Goal: Entertainment & Leisure: Consume media (video, audio)

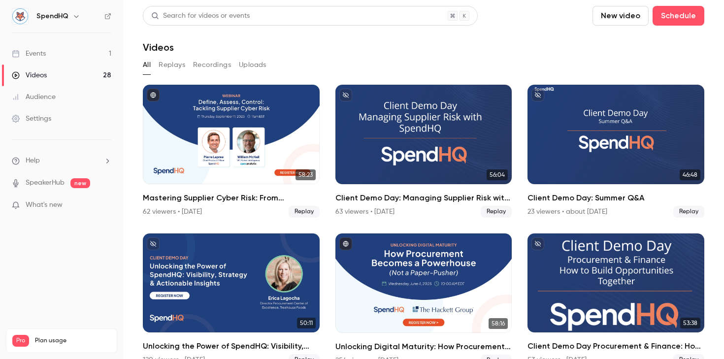
scroll to position [83, 0]
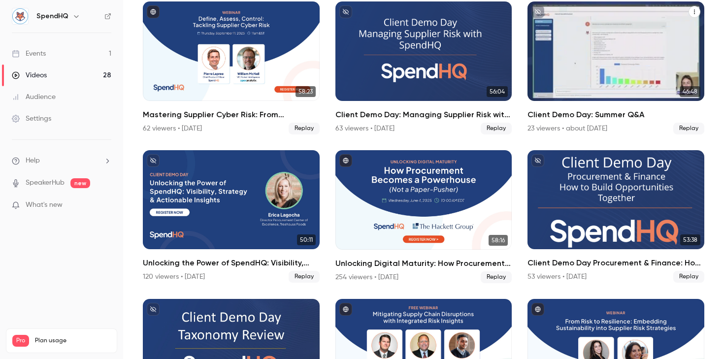
click at [612, 61] on div "Client Demo Day: Summer Q&A" at bounding box center [615, 50] width 177 height 99
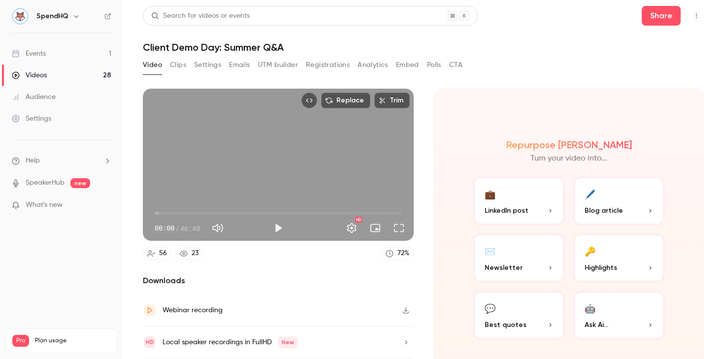
click at [262, 42] on h1 "Client Demo Day: Summer Q&A" at bounding box center [423, 47] width 561 height 12
copy div "Client Demo Day: Summer Q&A Video Clips Settings Emails UTM builder Registratio…"
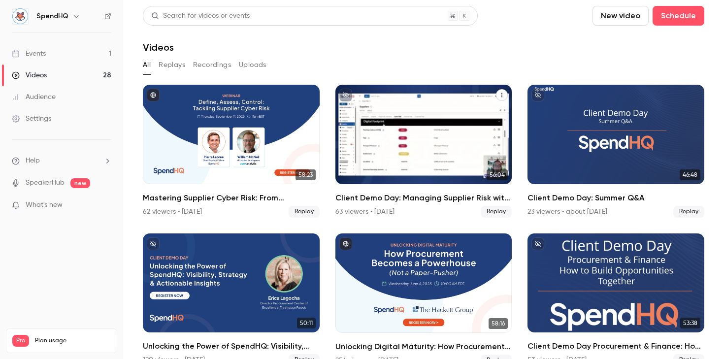
click at [434, 149] on div "Client Demo Day: Managing Supplier Risk with SpendHQ" at bounding box center [423, 134] width 177 height 99
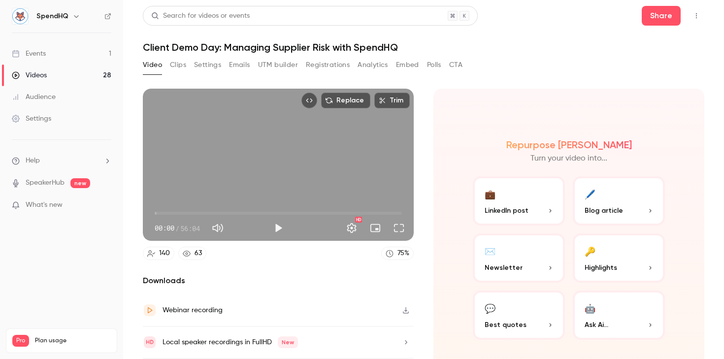
click at [246, 49] on h1 "Client Demo Day: Managing Supplier Risk with SpendHQ" at bounding box center [423, 47] width 561 height 12
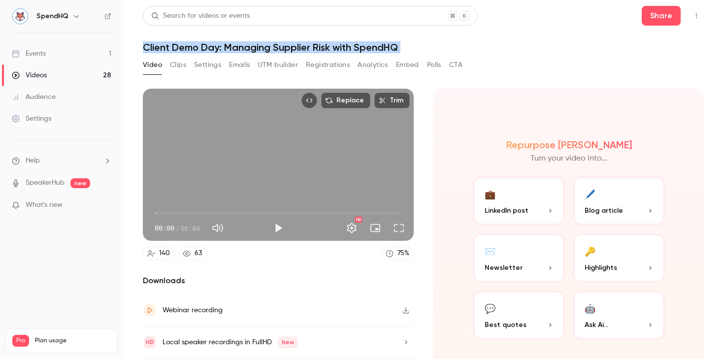
click at [246, 49] on h1 "Client Demo Day: Managing Supplier Risk with SpendHQ" at bounding box center [423, 47] width 561 height 12
copy div "Client Demo Day: Managing Supplier Risk with SpendHQ Video Clips Settings Email…"
click at [276, 227] on button "Play" at bounding box center [278, 228] width 20 height 20
click at [395, 228] on button "Full screen" at bounding box center [399, 228] width 20 height 20
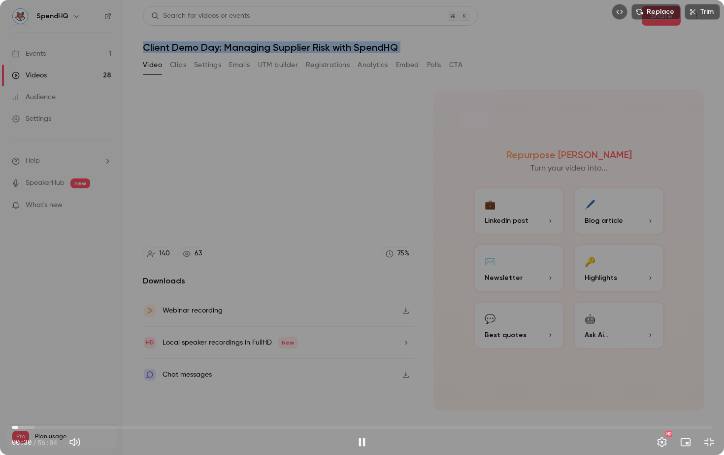
click at [18, 359] on span "00:30" at bounding box center [362, 427] width 700 height 16
drag, startPoint x: 18, startPoint y: 427, endPoint x: 36, endPoint y: 427, distance: 17.7
click at [36, 359] on span "01:55" at bounding box center [35, 426] width 3 height 3
click at [55, 359] on span "01:57" at bounding box center [362, 427] width 700 height 16
click at [77, 359] on span "05:14" at bounding box center [362, 427] width 700 height 16
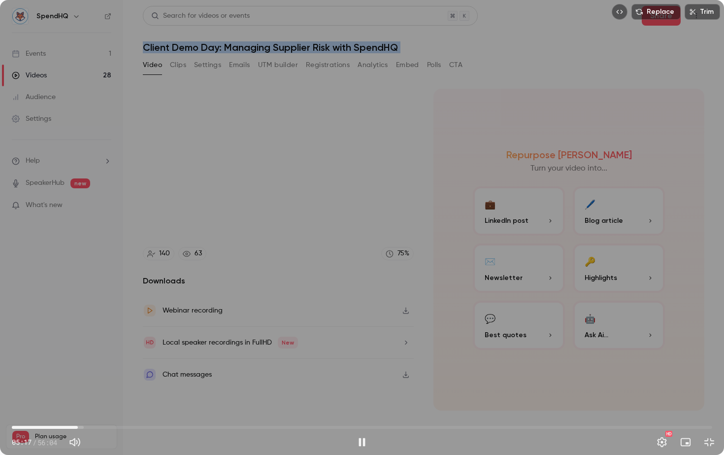
click at [92, 359] on span "05:17" at bounding box center [362, 427] width 700 height 16
click at [213, 327] on div "Replace Trim 06:37 06:37 / 56:04 HD" at bounding box center [362, 227] width 724 height 455
type input "*****"
click at [93, 359] on span "06:30" at bounding box center [93, 426] width 3 height 3
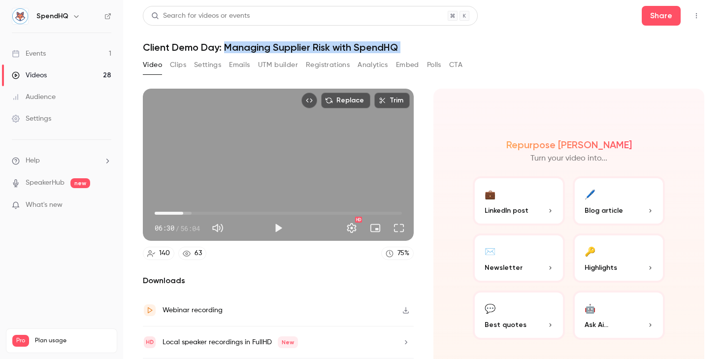
drag, startPoint x: 227, startPoint y: 47, endPoint x: 390, endPoint y: 56, distance: 163.7
click at [390, 56] on div "Search for videos or events Share Client Demo Day: Managing Supplier Risk with …" at bounding box center [423, 179] width 561 height 347
copy div "Managing Supplier Risk with SpendHQ Video Clips Settings Emails UTM builder Reg…"
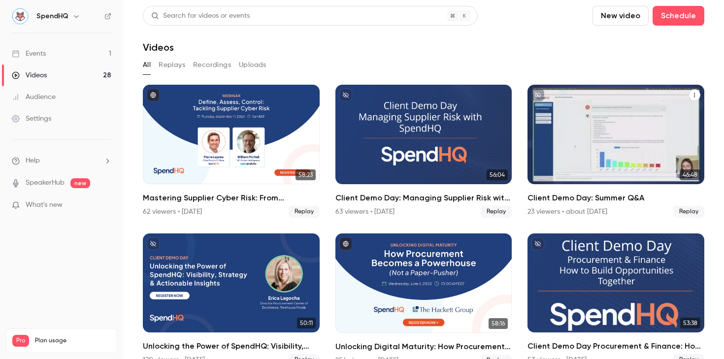
click at [618, 122] on div "Client Demo Day: Summer Q&A" at bounding box center [615, 134] width 177 height 99
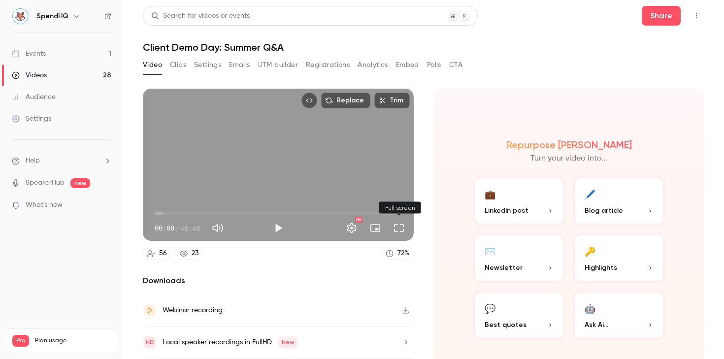
click at [397, 229] on button "Full screen" at bounding box center [399, 228] width 20 height 20
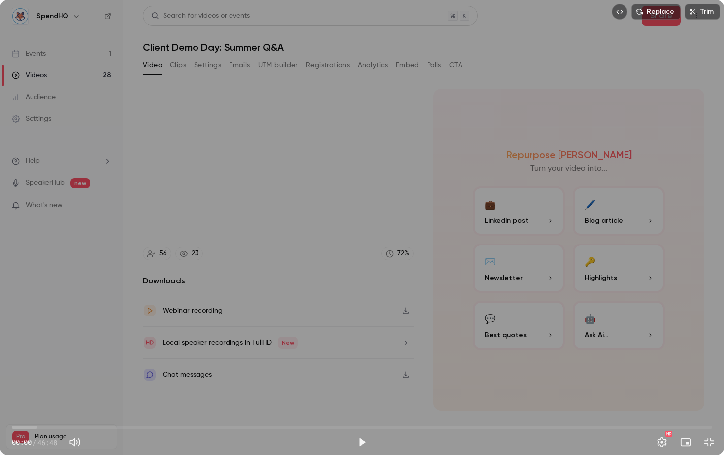
click at [30, 359] on span "00:00" at bounding box center [362, 427] width 700 height 16
click at [47, 359] on span "01:13" at bounding box center [362, 427] width 700 height 16
click at [76, 359] on span "02:22" at bounding box center [362, 427] width 700 height 16
click at [87, 359] on span "04:18" at bounding box center [362, 427] width 700 height 16
click at [109, 359] on span "05:02" at bounding box center [362, 427] width 700 height 16
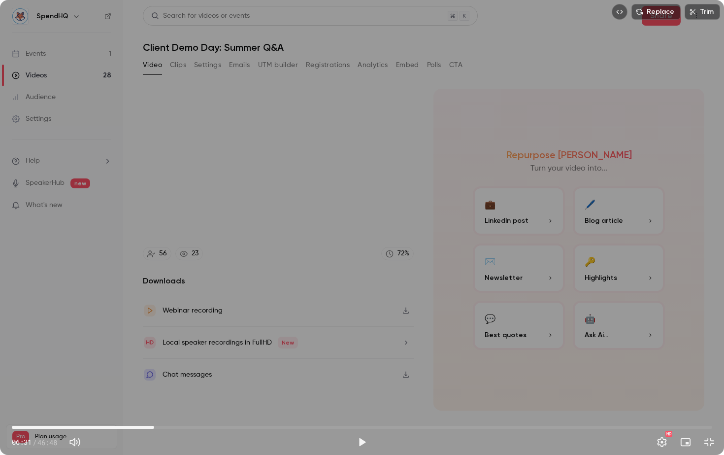
click at [154, 359] on span "09:30" at bounding box center [362, 427] width 700 height 16
click at [193, 359] on span "09:30" at bounding box center [362, 427] width 700 height 16
click at [232, 359] on span "12:06" at bounding box center [362, 427] width 700 height 16
click at [259, 359] on span "16:31" at bounding box center [362, 427] width 700 height 16
click at [292, 359] on span "18:43" at bounding box center [362, 427] width 700 height 16
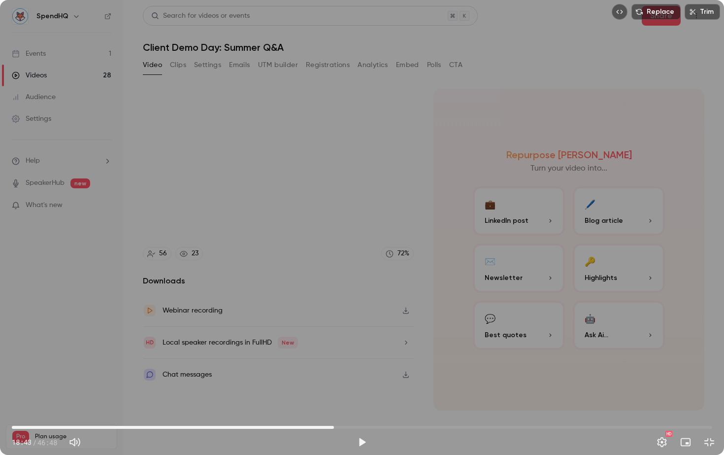
click at [334, 359] on span "21:31" at bounding box center [362, 427] width 700 height 16
click at [376, 359] on span "24:21" at bounding box center [362, 427] width 700 height 16
click at [432, 359] on span "28:06" at bounding box center [362, 427] width 700 height 16
click at [474, 359] on span "30:54" at bounding box center [362, 427] width 700 height 16
click at [503, 359] on span "30:54" at bounding box center [362, 427] width 700 height 16
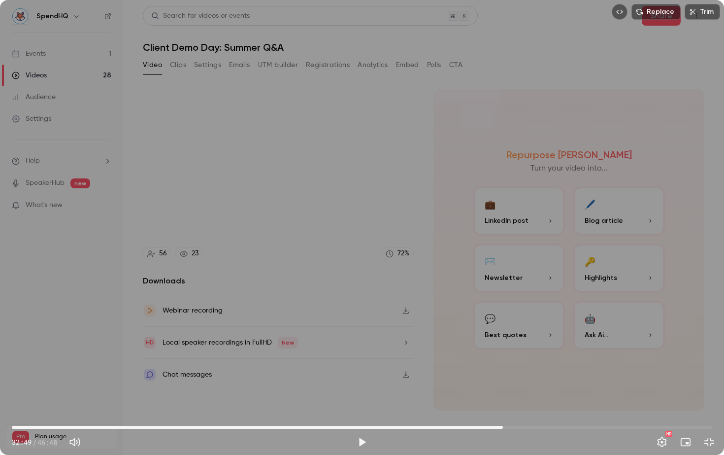
click at [543, 359] on span "32:49" at bounding box center [362, 427] width 700 height 16
click at [576, 359] on span "35:29" at bounding box center [362, 427] width 700 height 16
click at [320, 359] on span "37:43" at bounding box center [362, 427] width 700 height 16
click at [296, 359] on span "19:01" at bounding box center [362, 427] width 700 height 16
click at [272, 359] on span "19:01" at bounding box center [362, 427] width 700 height 16
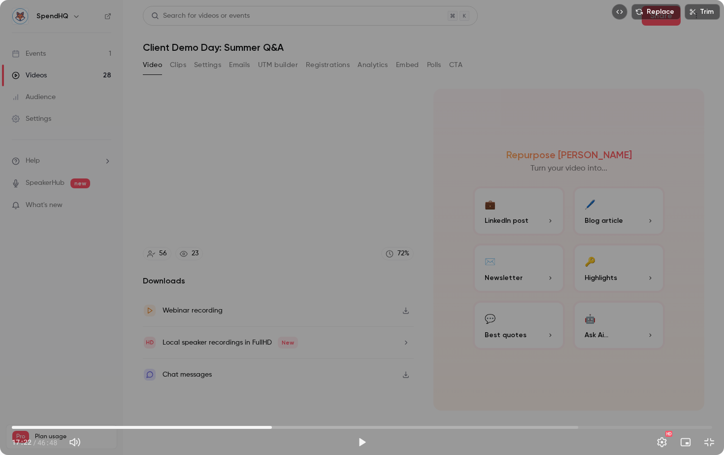
click at [248, 359] on span "17:22" at bounding box center [362, 427] width 700 height 16
click at [237, 359] on span "15:04" at bounding box center [362, 427] width 700 height 16
click at [220, 359] on span "13:55" at bounding box center [362, 427] width 700 height 16
type input "*****"
drag, startPoint x: 217, startPoint y: 425, endPoint x: 184, endPoint y: 425, distance: 33.0
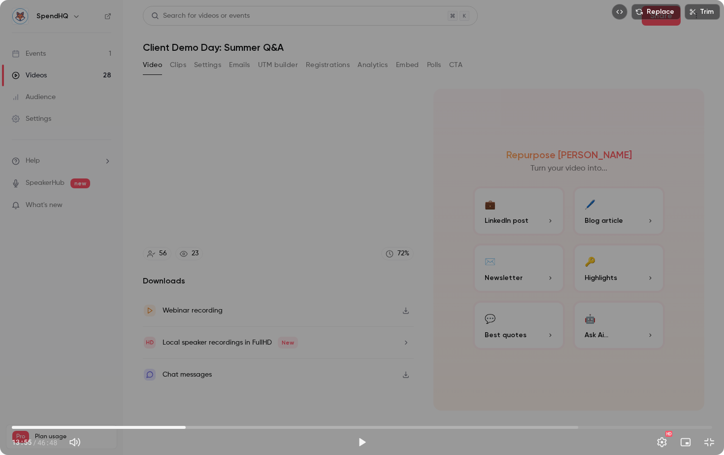
click at [184, 359] on span "11:37" at bounding box center [185, 426] width 3 height 3
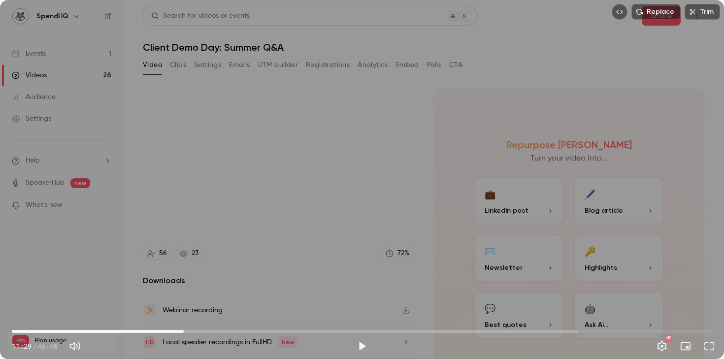
click at [469, 79] on div "Replace Trim 11:29 11:29 / 46:48 HD 56 23 72 % Downloads Webinar recording Loca…" at bounding box center [423, 206] width 561 height 258
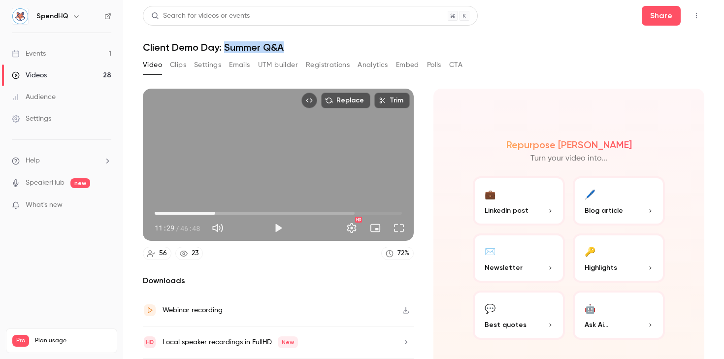
drag, startPoint x: 226, startPoint y: 49, endPoint x: 314, endPoint y: 50, distance: 88.2
click at [314, 50] on h1 "Client Demo Day: Summer Q&A" at bounding box center [423, 47] width 561 height 12
copy h1 "Summer Q&A"
click at [41, 74] on div "Videos" at bounding box center [29, 75] width 35 height 10
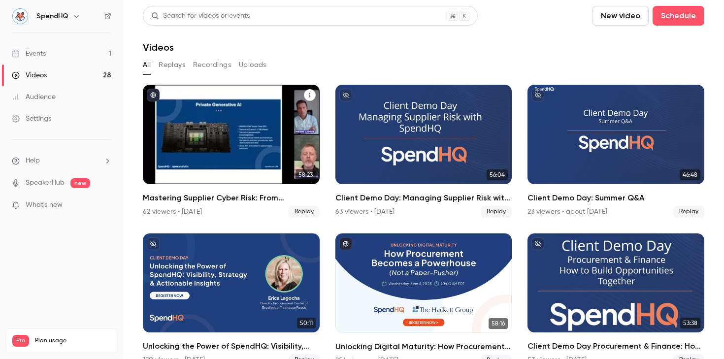
click at [311, 95] on icon "Mastering Supplier Cyber Risk: From Uncertainty to Action" at bounding box center [310, 95] width 6 height 6
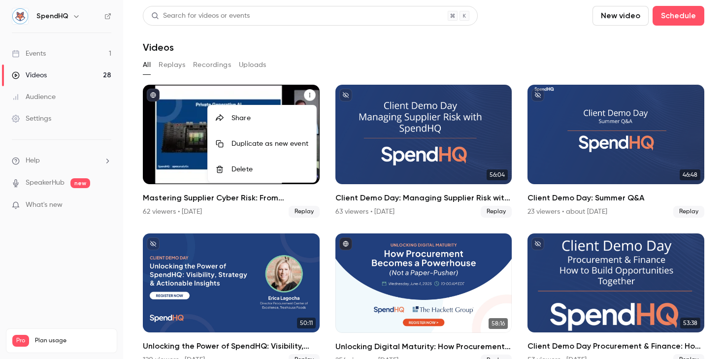
click at [234, 195] on div at bounding box center [362, 179] width 724 height 359
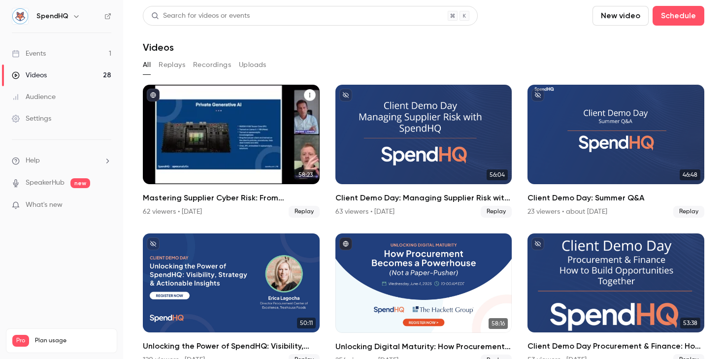
click at [191, 156] on div "Mastering Supplier Cyber Risk: From Uncertainty to Action" at bounding box center [231, 134] width 177 height 99
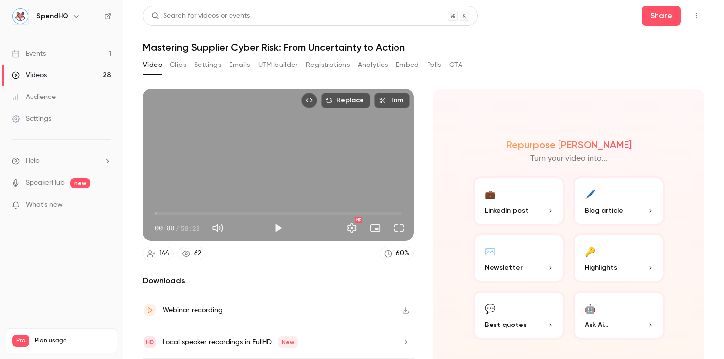
click at [408, 309] on icon "button" at bounding box center [406, 310] width 8 height 7
click at [343, 45] on h1 "Mastering Supplier Cyber Risk: From Uncertainty to Action" at bounding box center [423, 47] width 561 height 12
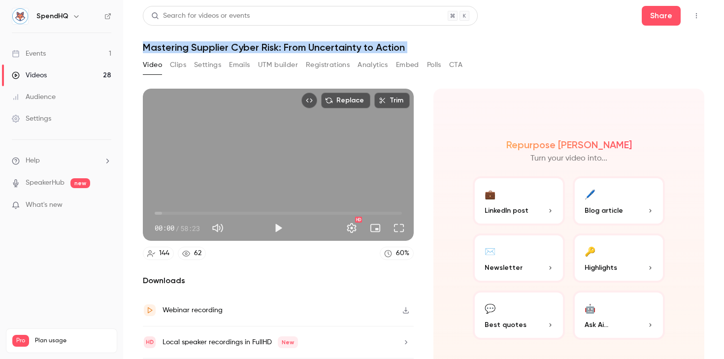
click at [343, 45] on h1 "Mastering Supplier Cyber Risk: From Uncertainty to Action" at bounding box center [423, 47] width 561 height 12
copy div "Mastering Supplier Cyber Risk: From Uncertainty to Action Video Clips Settings …"
click at [398, 230] on button "Full screen" at bounding box center [399, 228] width 20 height 20
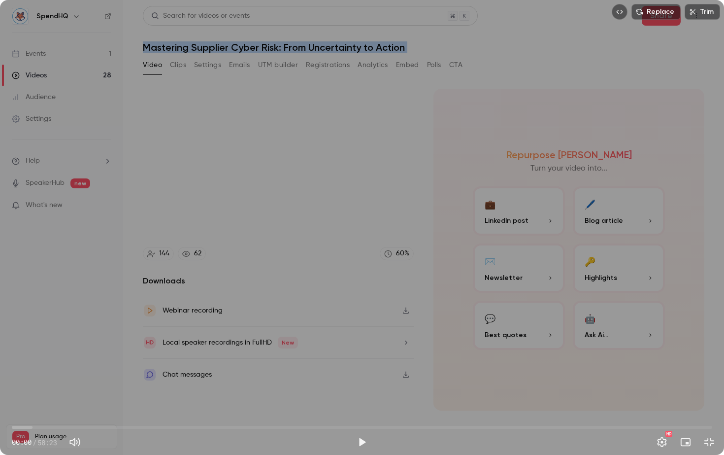
click at [360, 359] on button "Play" at bounding box center [362, 442] width 20 height 20
drag, startPoint x: 14, startPoint y: 424, endPoint x: 28, endPoint y: 426, distance: 14.1
click at [28, 359] on span "01:21" at bounding box center [28, 426] width 3 height 3
drag, startPoint x: 28, startPoint y: 426, endPoint x: 58, endPoint y: 429, distance: 30.6
click at [31, 359] on span "01:28" at bounding box center [29, 426] width 3 height 3
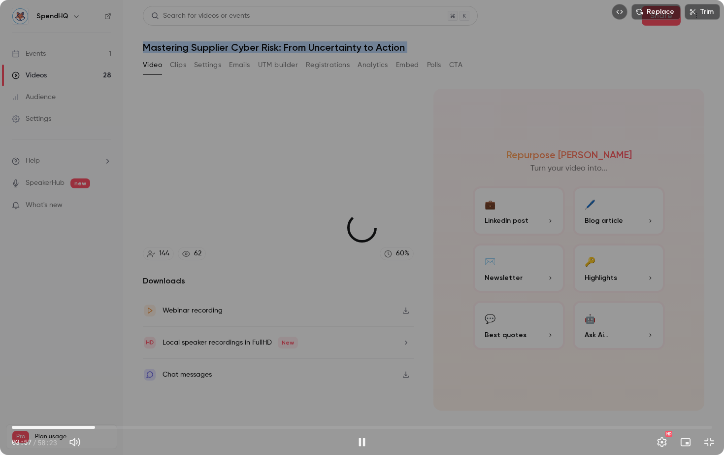
click at [95, 359] on span "06:56" at bounding box center [362, 427] width 700 height 16
click at [125, 359] on span "06:56" at bounding box center [362, 427] width 700 height 16
drag, startPoint x: 124, startPoint y: 427, endPoint x: 106, endPoint y: 427, distance: 18.2
click at [106, 359] on span "08:00" at bounding box center [107, 426] width 3 height 3
drag, startPoint x: 106, startPoint y: 427, endPoint x: 124, endPoint y: 429, distance: 17.8
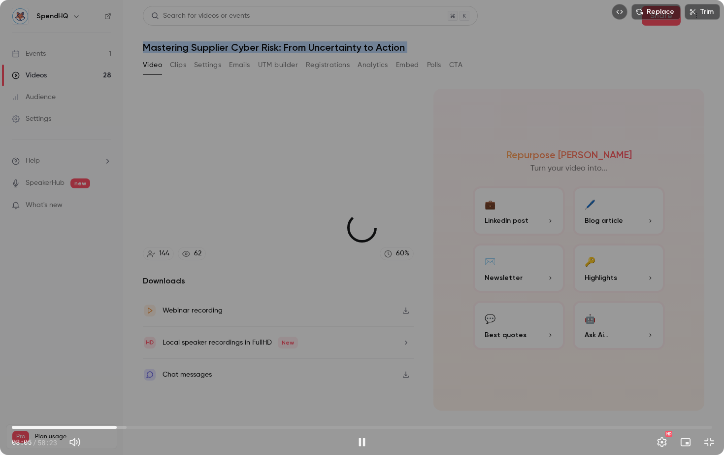
click at [118, 359] on span "08:44" at bounding box center [116, 426] width 3 height 3
drag, startPoint x: 124, startPoint y: 429, endPoint x: 143, endPoint y: 432, distance: 19.4
click at [143, 359] on span "10:55" at bounding box center [142, 426] width 3 height 3
drag, startPoint x: 145, startPoint y: 428, endPoint x: 171, endPoint y: 428, distance: 26.1
click at [171, 359] on span "13:11" at bounding box center [169, 426] width 3 height 3
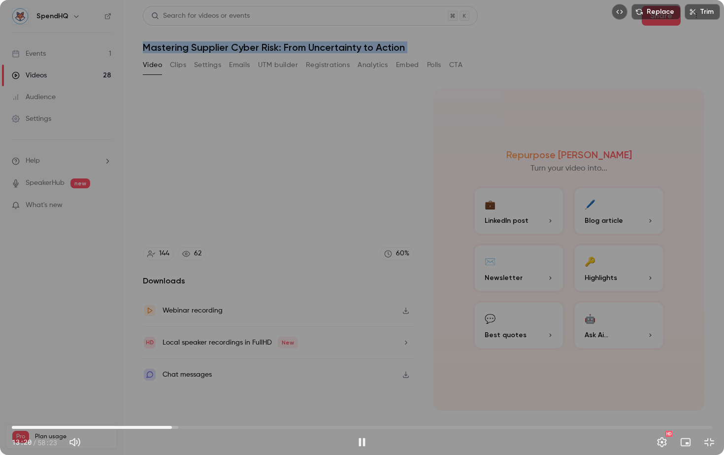
drag, startPoint x: 172, startPoint y: 426, endPoint x: 192, endPoint y: 429, distance: 20.0
click at [173, 359] on span "13:20" at bounding box center [171, 426] width 3 height 3
drag, startPoint x: 192, startPoint y: 429, endPoint x: 215, endPoint y: 429, distance: 23.1
click at [202, 359] on span "15:43" at bounding box center [200, 426] width 3 height 3
drag, startPoint x: 215, startPoint y: 429, endPoint x: 156, endPoint y: 428, distance: 58.6
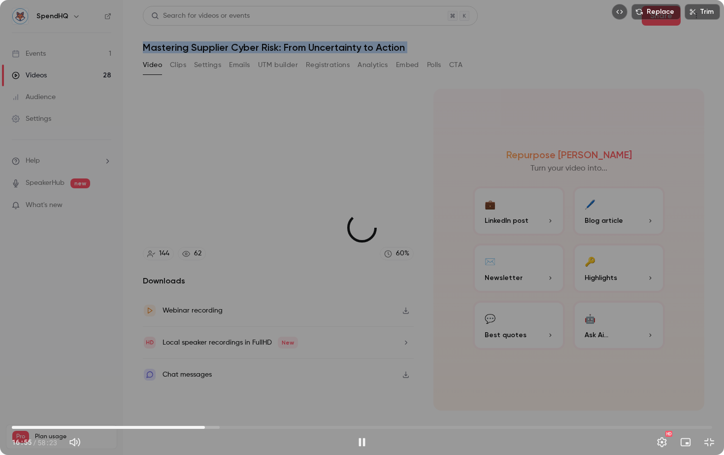
click at [203, 359] on span "16:05" at bounding box center [204, 426] width 3 height 3
drag, startPoint x: 156, startPoint y: 426, endPoint x: 122, endPoint y: 426, distance: 33.5
click at [124, 359] on span "09:26" at bounding box center [125, 426] width 3 height 3
drag, startPoint x: 122, startPoint y: 427, endPoint x: 102, endPoint y: 427, distance: 19.7
click at [121, 359] on span "09:11" at bounding box center [122, 426] width 3 height 3
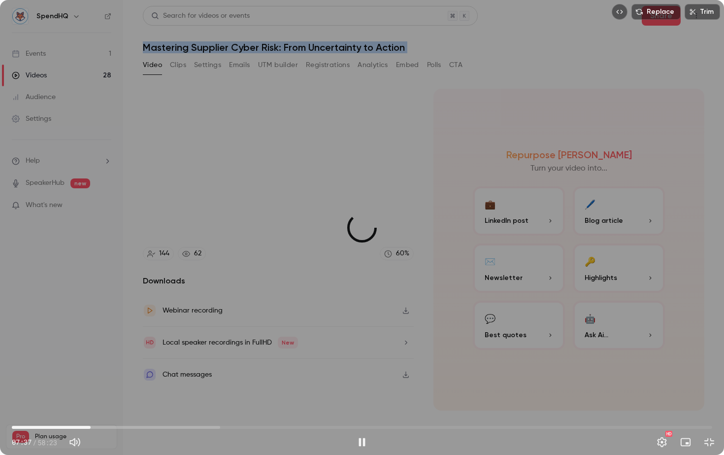
drag, startPoint x: 102, startPoint y: 427, endPoint x: 89, endPoint y: 427, distance: 13.8
click at [89, 359] on span "06:34" at bounding box center [90, 426] width 3 height 3
drag, startPoint x: 88, startPoint y: 427, endPoint x: 67, endPoint y: 426, distance: 20.7
click at [81, 359] on span "05:52" at bounding box center [82, 426] width 3 height 3
drag, startPoint x: 67, startPoint y: 426, endPoint x: 56, endPoint y: 426, distance: 11.8
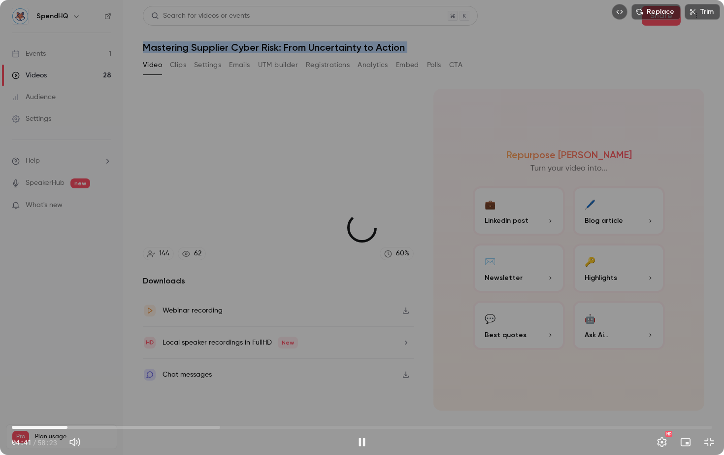
click at [66, 359] on span "04:38" at bounding box center [67, 426] width 3 height 3
drag, startPoint x: 56, startPoint y: 426, endPoint x: 106, endPoint y: 426, distance: 50.7
click at [60, 359] on span "03:54" at bounding box center [58, 426] width 3 height 3
click at [193, 309] on div "Replace Trim 07:21 07:21 / 58:23 HD" at bounding box center [362, 227] width 724 height 455
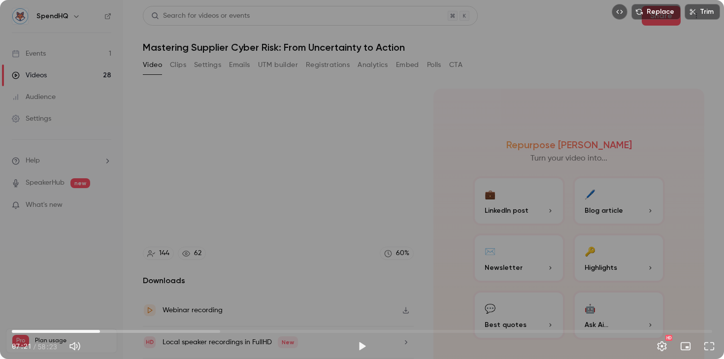
type input "*****"
